Goal: Navigation & Orientation: Understand site structure

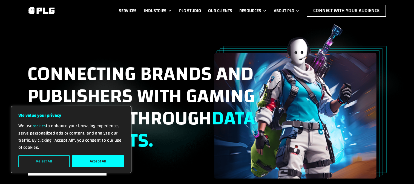
click at [48, 163] on button "Reject All" at bounding box center [43, 162] width 51 height 12
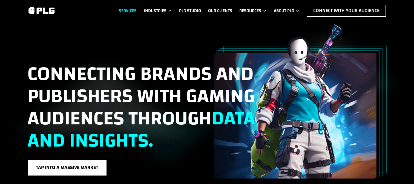
click at [126, 8] on link "Services" at bounding box center [128, 11] width 18 height 12
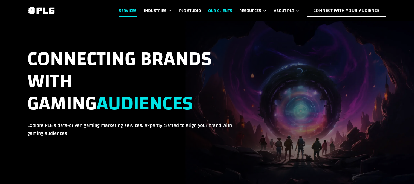
click at [219, 7] on link "Our Clients" at bounding box center [220, 11] width 24 height 12
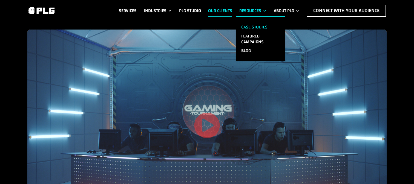
click at [248, 24] on link "Case Studies" at bounding box center [260, 27] width 49 height 9
